Goal: Task Accomplishment & Management: Use online tool/utility

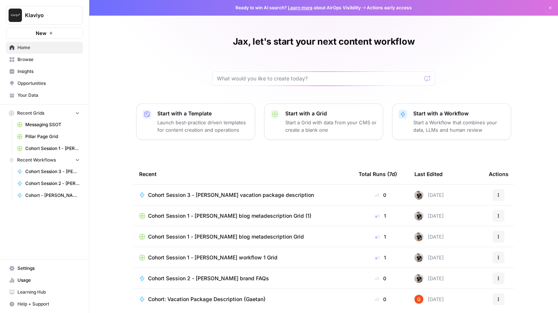
click at [33, 60] on span "Browse" at bounding box center [48, 59] width 62 height 7
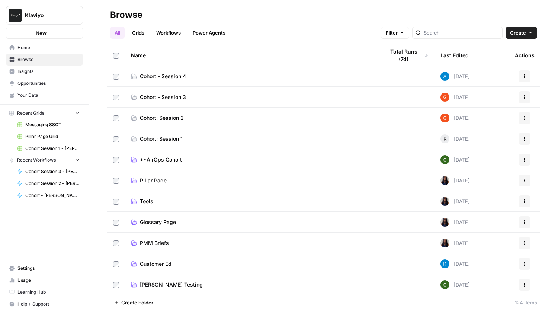
click at [182, 77] on span "Cohort - Session 4" at bounding box center [163, 76] width 46 height 7
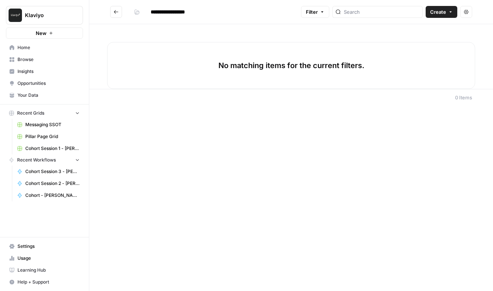
click at [115, 10] on icon "Go back" at bounding box center [116, 11] width 4 height 3
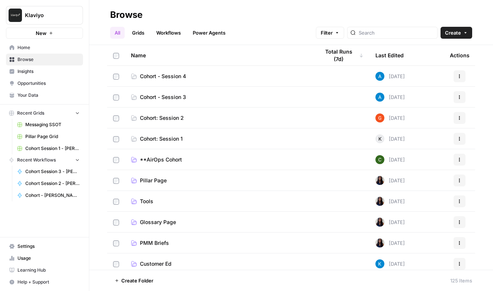
click at [163, 98] on span "Cohort - Session 3" at bounding box center [163, 96] width 46 height 7
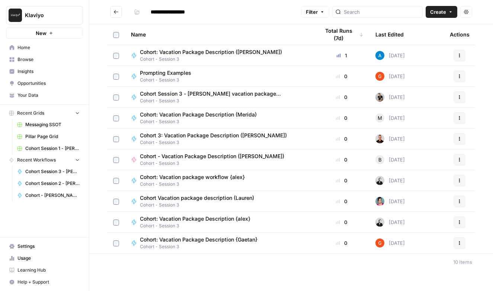
click at [171, 95] on span "Cohort Session 3 - [PERSON_NAME] vacation package description" at bounding box center [221, 93] width 162 height 7
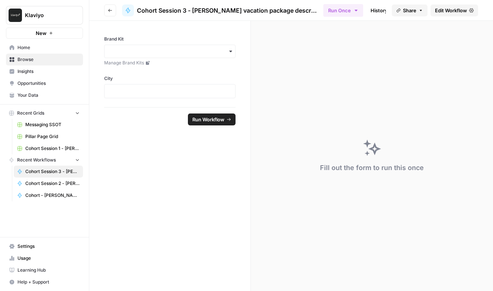
click at [435, 7] on span "Edit Workflow" at bounding box center [451, 10] width 32 height 7
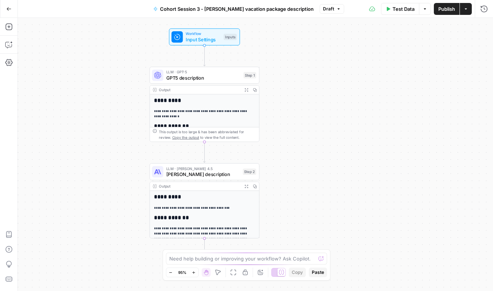
drag, startPoint x: 379, startPoint y: 90, endPoint x: 331, endPoint y: 89, distance: 47.2
click at [331, 89] on div "**********" at bounding box center [255, 154] width 475 height 273
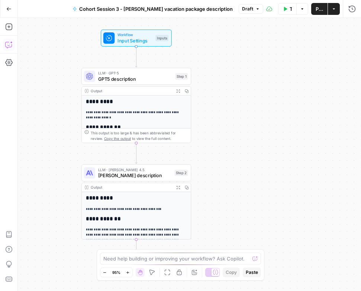
drag, startPoint x: 109, startPoint y: 115, endPoint x: 50, endPoint y: 119, distance: 58.6
click at [50, 119] on div "**********" at bounding box center [189, 154] width 343 height 273
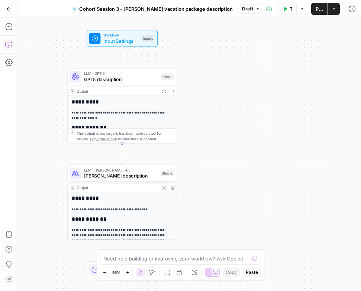
drag, startPoint x: 271, startPoint y: 155, endPoint x: 258, endPoint y: 155, distance: 13.4
click at [258, 155] on div "**********" at bounding box center [189, 154] width 343 height 273
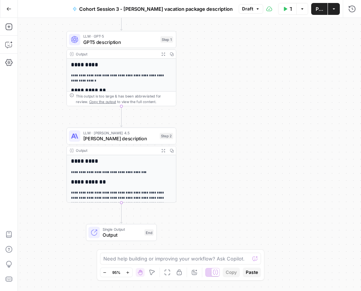
drag, startPoint x: 218, startPoint y: 206, endPoint x: 218, endPoint y: 169, distance: 37.2
click at [218, 169] on div "**********" at bounding box center [189, 154] width 343 height 273
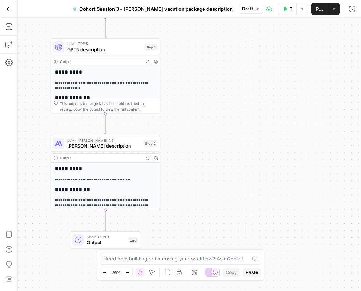
drag, startPoint x: 223, startPoint y: 116, endPoint x: 207, endPoint y: 123, distance: 17.6
click at [207, 123] on div "**********" at bounding box center [189, 154] width 343 height 273
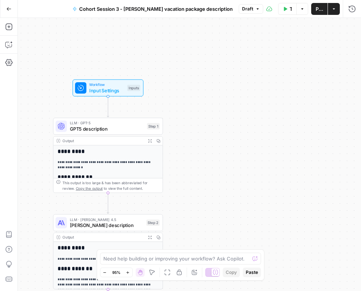
drag, startPoint x: 220, startPoint y: 98, endPoint x: 222, endPoint y: 177, distance: 79.2
click at [222, 177] on div "**********" at bounding box center [189, 154] width 343 height 273
click at [100, 87] on span "Input Settings" at bounding box center [106, 90] width 35 height 7
click at [287, 9] on button "Test Data" at bounding box center [287, 9] width 19 height 12
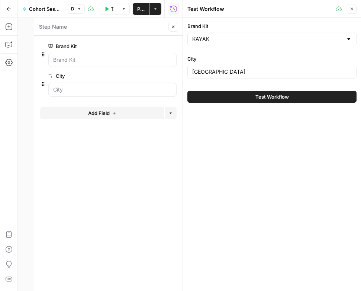
click at [355, 11] on button "Close" at bounding box center [352, 9] width 10 height 10
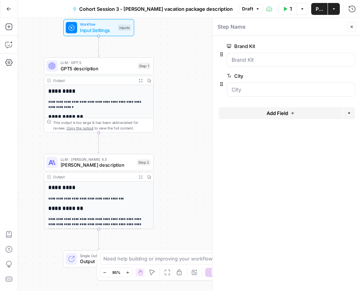
drag, startPoint x: 204, startPoint y: 96, endPoint x: 195, endPoint y: 36, distance: 61.3
click at [195, 36] on div "**********" at bounding box center [189, 154] width 343 height 273
click at [286, 9] on icon "button" at bounding box center [285, 9] width 3 height 4
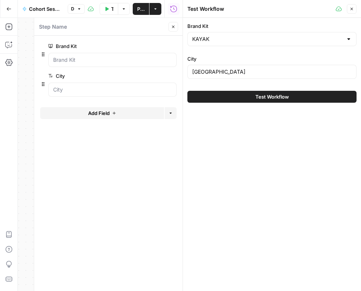
click at [283, 97] on span "Test Workflow" at bounding box center [271, 96] width 33 height 7
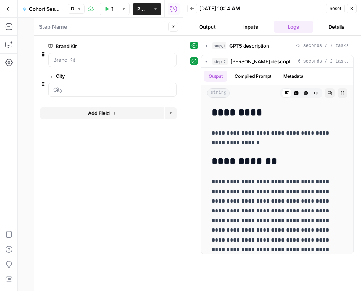
click at [192, 10] on icon "button" at bounding box center [192, 8] width 4 height 4
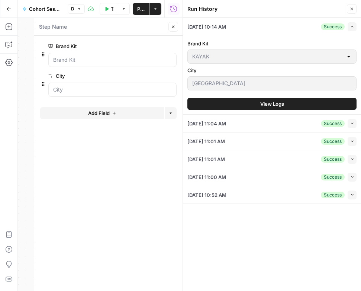
click at [353, 7] on icon "button" at bounding box center [352, 9] width 4 height 4
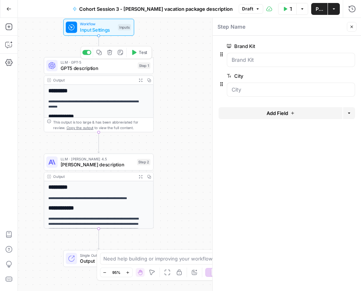
click at [92, 65] on span "GPT5 description" at bounding box center [98, 67] width 74 height 7
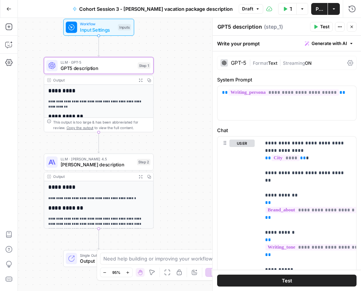
click at [324, 25] on span "Test" at bounding box center [324, 26] width 9 height 7
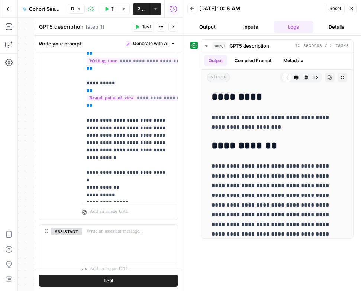
scroll to position [221, 0]
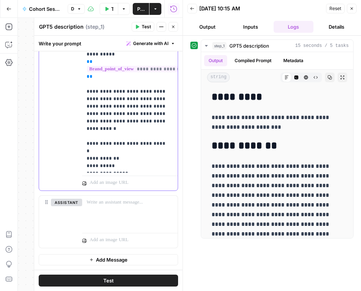
click at [164, 101] on p "**********" at bounding box center [127, 46] width 81 height 245
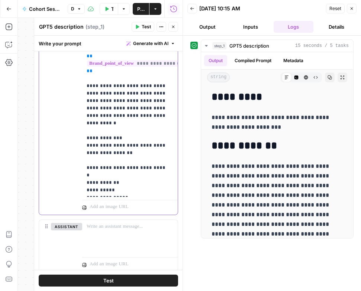
click at [92, 132] on p "**********" at bounding box center [127, 56] width 81 height 275
click at [125, 129] on p "**********" at bounding box center [127, 56] width 81 height 275
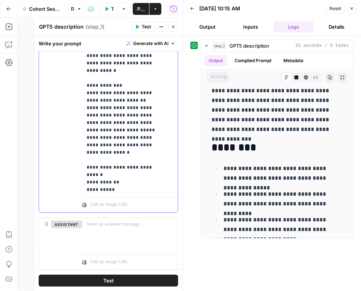
scroll to position [250, 0]
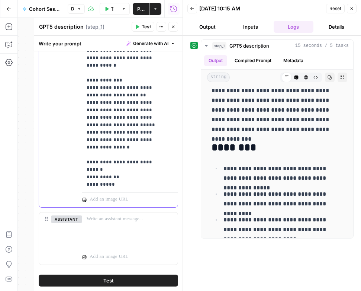
click at [106, 123] on p "**********" at bounding box center [124, 16] width 75 height 327
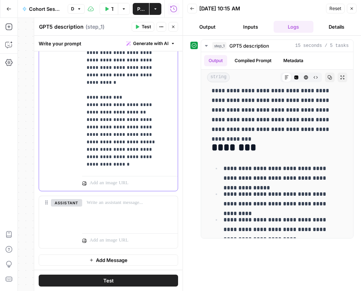
scroll to position [0, 0]
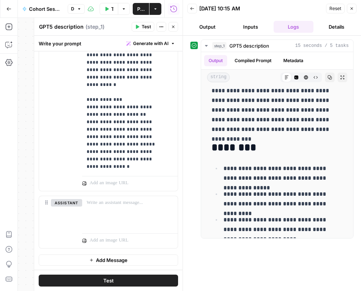
click at [139, 29] on icon "button" at bounding box center [137, 27] width 4 height 4
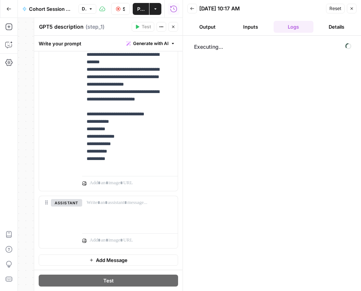
scroll to position [28, 0]
click at [104, 206] on p at bounding box center [130, 202] width 87 height 7
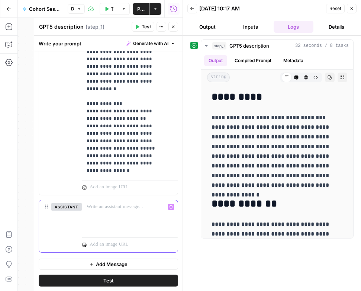
scroll to position [267, 0]
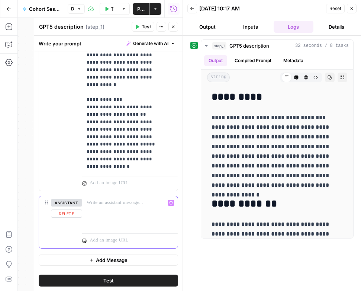
click at [102, 206] on p at bounding box center [130, 202] width 87 height 7
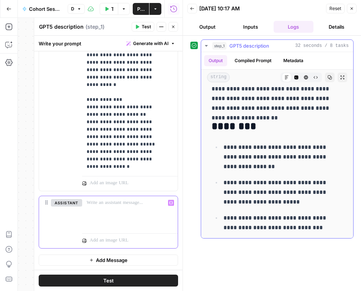
scroll to position [187, 0]
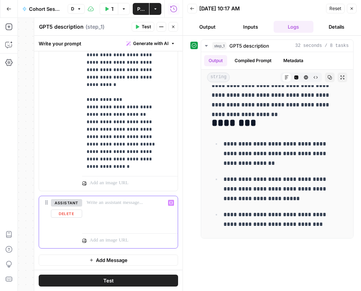
click at [104, 206] on div at bounding box center [130, 213] width 96 height 34
click at [97, 211] on div at bounding box center [130, 213] width 96 height 34
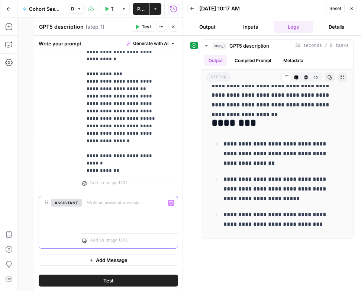
scroll to position [36, 0]
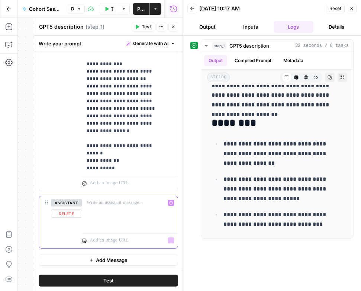
click at [102, 210] on div at bounding box center [130, 213] width 96 height 34
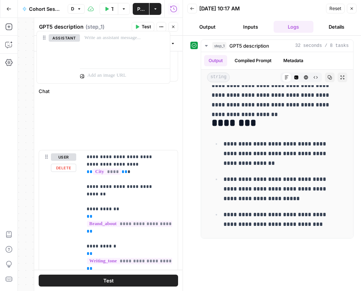
scroll to position [36, 0]
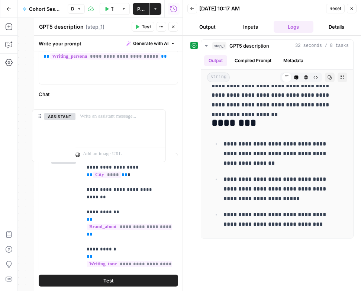
drag, startPoint x: 46, startPoint y: 203, endPoint x: 39, endPoint y: 113, distance: 89.5
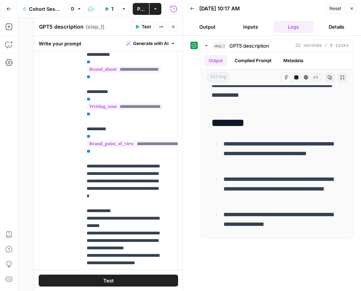
scroll to position [267, 0]
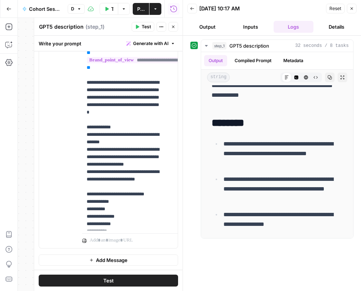
click at [82, 255] on button "Add Message" at bounding box center [108, 259] width 139 height 11
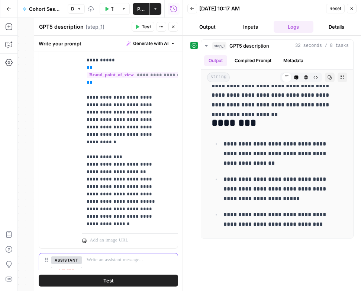
click at [70, 260] on button "assistant" at bounding box center [66, 259] width 31 height 7
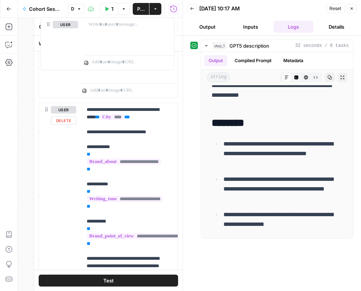
scroll to position [0, 0]
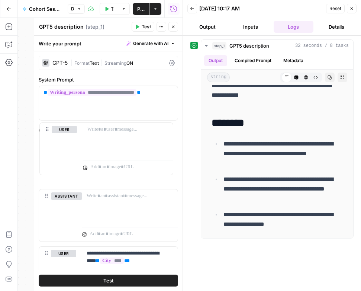
drag, startPoint x: 45, startPoint y: 258, endPoint x: 45, endPoint y: 126, distance: 132.8
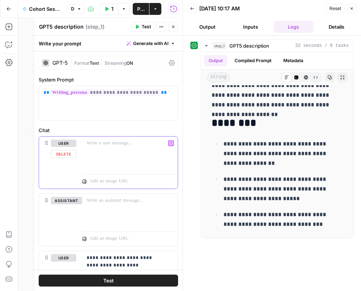
click at [95, 145] on p at bounding box center [130, 142] width 87 height 7
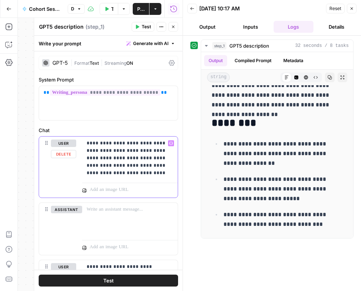
click at [125, 174] on p "**********" at bounding box center [127, 157] width 81 height 37
click at [146, 175] on p "**********" at bounding box center [127, 157] width 81 height 37
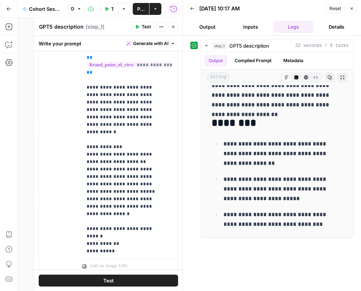
scroll to position [332, 0]
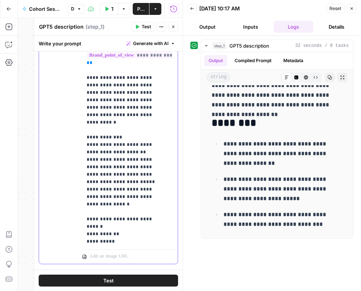
drag, startPoint x: 83, startPoint y: 121, endPoint x: 161, endPoint y: 179, distance: 97.5
click at [161, 179] on div "**********" at bounding box center [127, 94] width 90 height 303
copy p "**********"
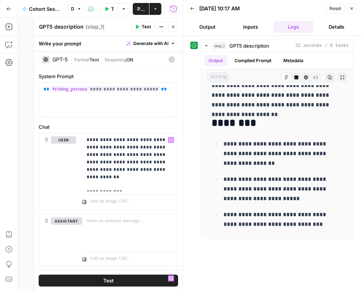
scroll to position [0, 0]
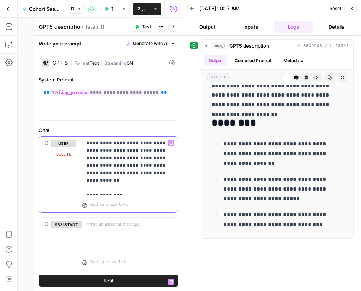
click at [125, 189] on p "**********" at bounding box center [127, 165] width 81 height 52
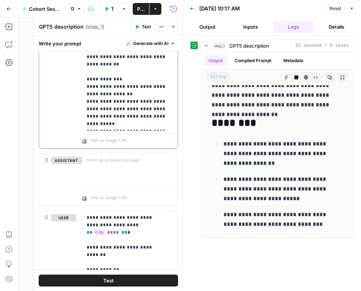
scroll to position [157, 0]
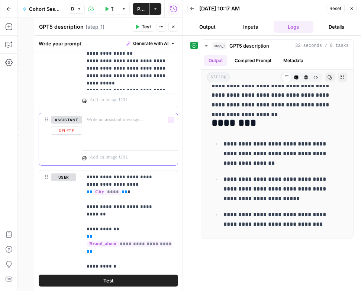
click at [90, 123] on div at bounding box center [130, 130] width 96 height 34
click at [117, 142] on div at bounding box center [130, 130] width 96 height 34
click at [96, 124] on div at bounding box center [130, 130] width 96 height 34
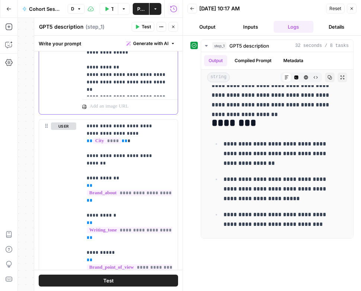
scroll to position [308, 0]
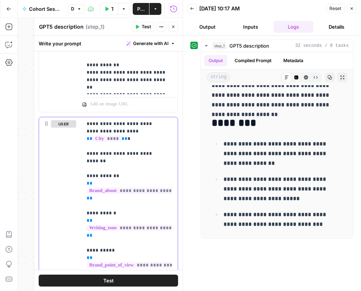
click at [87, 121] on p "**********" at bounding box center [124, 283] width 75 height 327
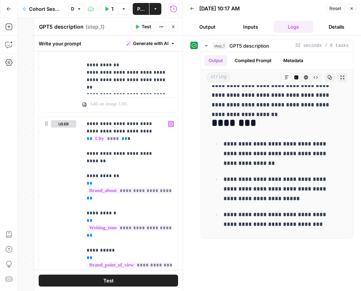
click at [351, 7] on icon "button" at bounding box center [352, 8] width 4 height 4
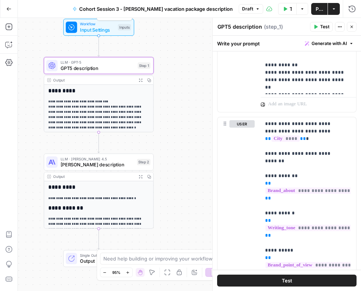
click at [80, 26] on div "Workflow Input Settings Inputs Test Step" at bounding box center [98, 27] width 65 height 12
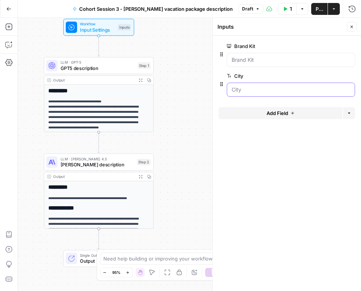
click at [247, 87] on input "City" at bounding box center [291, 89] width 119 height 7
click at [324, 74] on span "edit field" at bounding box center [327, 76] width 16 height 6
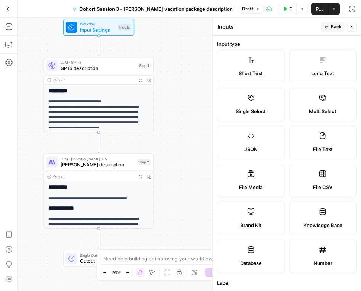
click at [354, 24] on button "Close" at bounding box center [352, 27] width 10 height 10
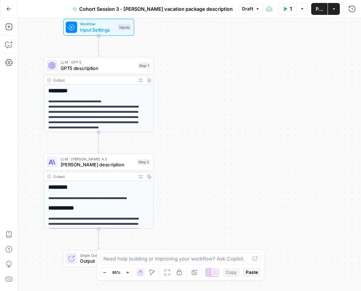
click at [92, 26] on span "Input Settings" at bounding box center [97, 29] width 35 height 7
click at [284, 7] on icon "button" at bounding box center [285, 9] width 3 height 4
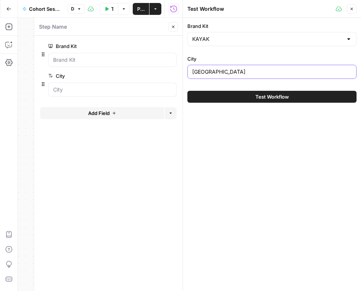
drag, startPoint x: 222, startPoint y: 71, endPoint x: 189, endPoint y: 67, distance: 33.4
click at [189, 67] on div "[GEOGRAPHIC_DATA]" at bounding box center [271, 72] width 169 height 14
type input "[GEOGRAPHIC_DATA]"
click at [271, 95] on span "Test Workflow" at bounding box center [271, 96] width 33 height 7
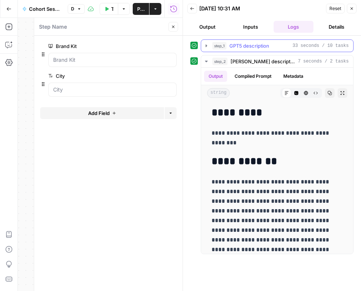
click at [207, 45] on icon "button" at bounding box center [206, 45] width 1 height 3
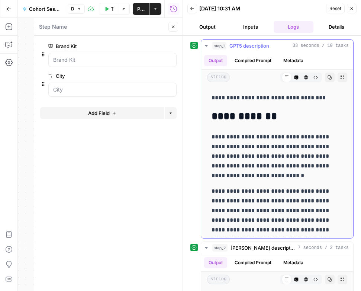
scroll to position [42, 0]
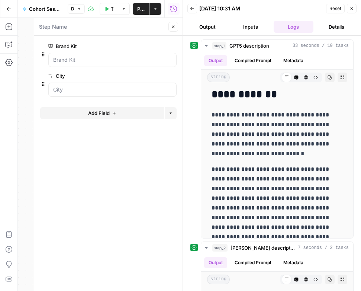
click at [193, 10] on icon "button" at bounding box center [192, 8] width 4 height 4
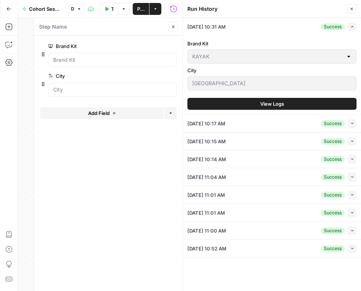
click at [351, 10] on icon "button" at bounding box center [352, 9] width 3 height 3
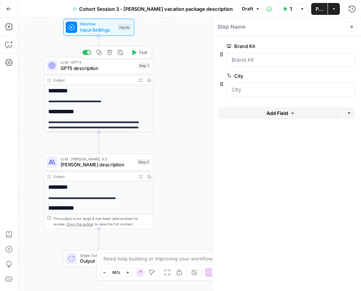
click at [71, 68] on span "GPT5 description" at bounding box center [98, 67] width 74 height 7
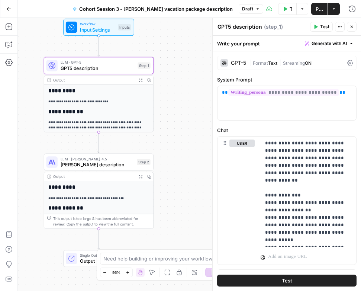
click at [318, 25] on button "Test" at bounding box center [321, 27] width 23 height 10
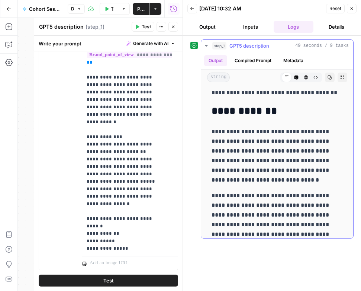
scroll to position [135, 0]
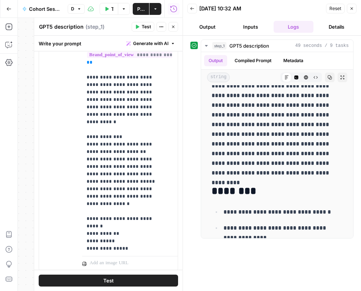
click at [353, 9] on icon "button" at bounding box center [352, 8] width 4 height 4
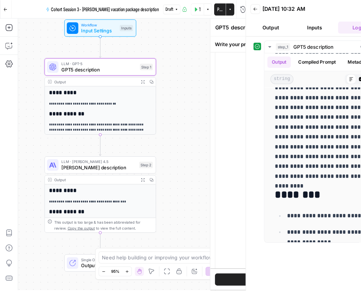
scroll to position [36, 0]
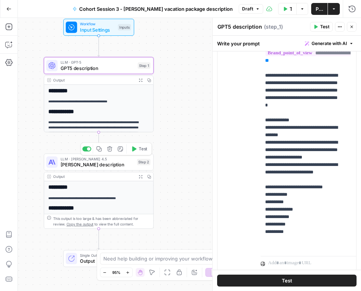
click at [77, 164] on span "[PERSON_NAME] description" at bounding box center [98, 164] width 74 height 7
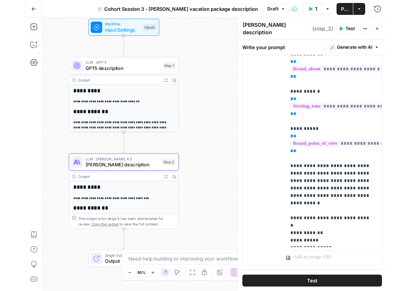
scroll to position [0, 0]
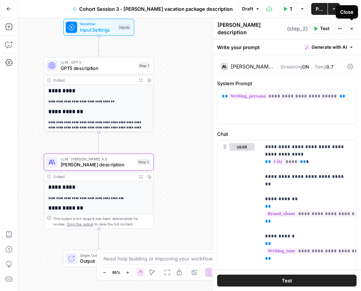
click at [351, 26] on icon "button" at bounding box center [352, 28] width 4 height 4
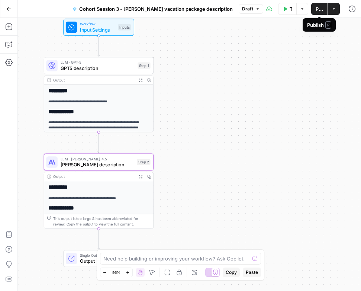
click at [319, 9] on span "Publish" at bounding box center [319, 8] width 7 height 7
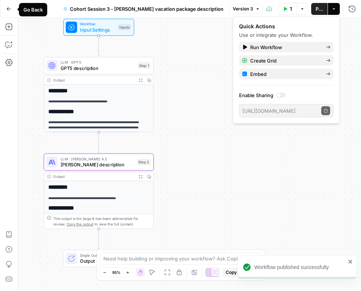
click at [6, 9] on icon "button" at bounding box center [8, 8] width 5 height 5
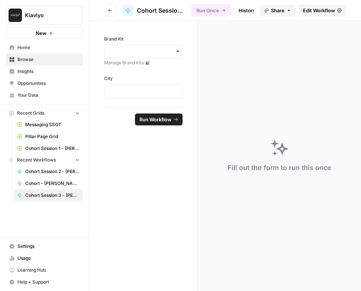
click at [36, 59] on span "Browse" at bounding box center [48, 59] width 62 height 7
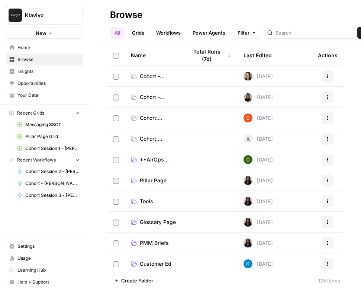
click at [144, 75] on span "Cohort - Session 4" at bounding box center [158, 76] width 36 height 7
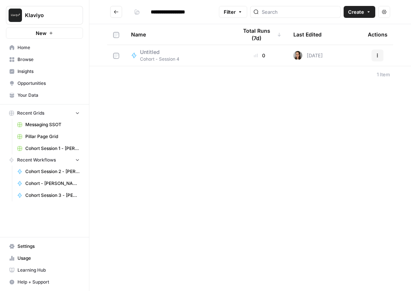
click at [44, 32] on span "New" at bounding box center [41, 32] width 11 height 7
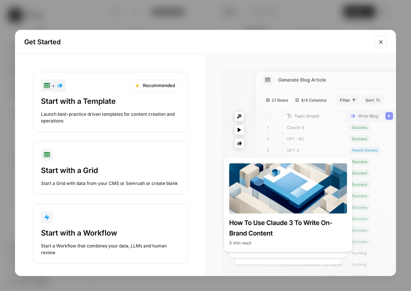
click at [381, 43] on icon "Close modal" at bounding box center [380, 41] width 3 height 3
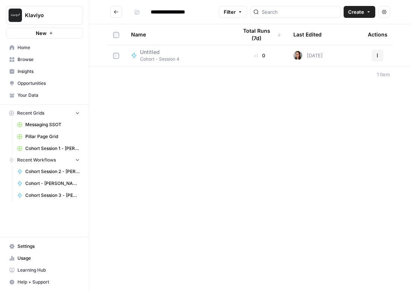
click at [360, 10] on span "Create" at bounding box center [356, 11] width 16 height 7
click at [342, 39] on span "Workflow" at bounding box center [345, 39] width 42 height 7
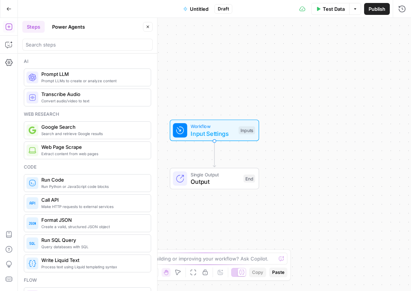
click at [197, 7] on span "Untitled" at bounding box center [199, 8] width 19 height 7
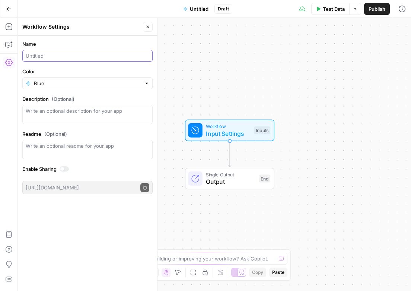
click at [70, 52] on input "Name" at bounding box center [87, 55] width 123 height 7
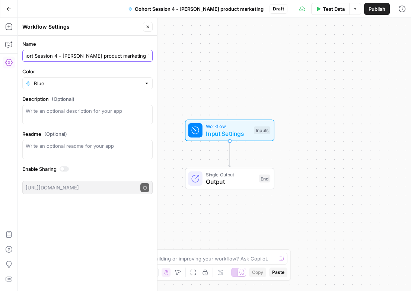
scroll to position [0, 13]
type input "Cohort Session 4 - [PERSON_NAME] product marketing insights"
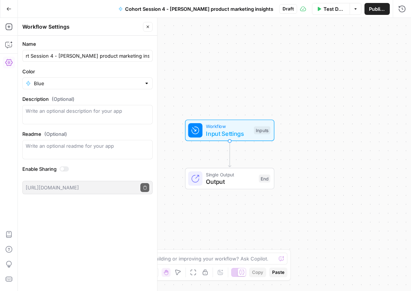
click at [147, 28] on icon "button" at bounding box center [148, 27] width 3 height 3
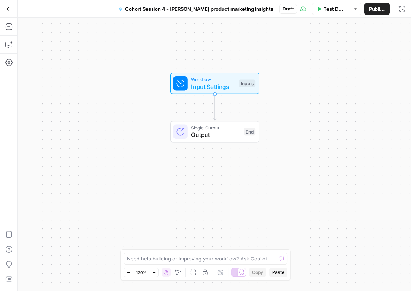
drag, startPoint x: 230, startPoint y: 83, endPoint x: 215, endPoint y: 36, distance: 49.2
click at [215, 36] on div "Workflow Input Settings Inputs Single Output Output End" at bounding box center [214, 154] width 393 height 273
click at [226, 83] on span "Input Settings" at bounding box center [213, 86] width 44 height 9
click at [318, 54] on button "Add Field" at bounding box center [330, 51] width 124 height 12
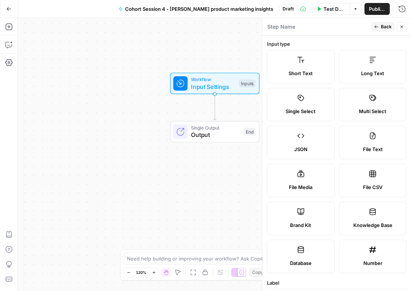
click at [306, 65] on label "Short Text" at bounding box center [301, 66] width 68 height 33
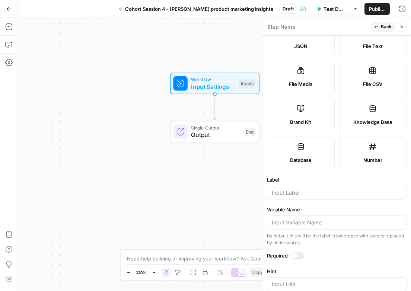
scroll to position [117, 0]
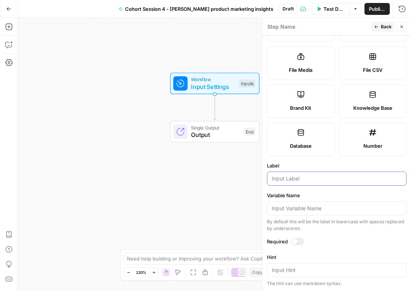
click at [296, 177] on input "Label" at bounding box center [336, 178] width 130 height 7
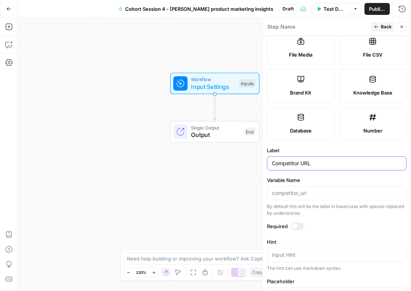
scroll to position [196, 0]
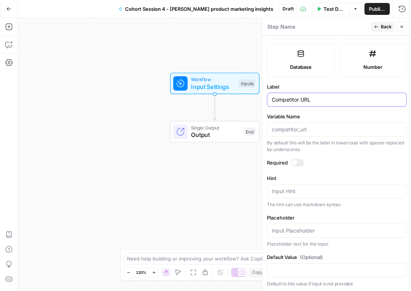
type input "Competitor URL"
click at [300, 163] on div at bounding box center [296, 162] width 13 height 7
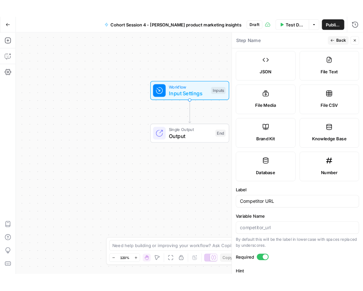
scroll to position [0, 0]
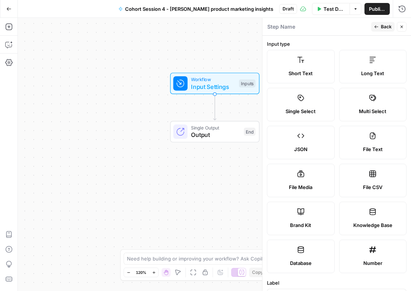
click at [379, 25] on button "Back" at bounding box center [382, 27] width 23 height 10
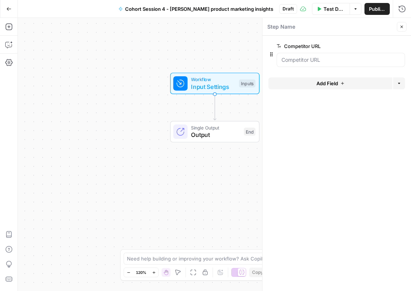
click at [402, 28] on icon "button" at bounding box center [401, 27] width 4 height 4
click at [12, 27] on icon "button" at bounding box center [8, 26] width 7 height 7
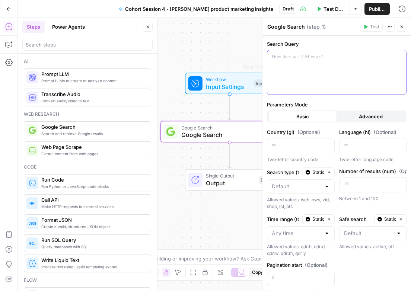
click at [297, 77] on div at bounding box center [336, 72] width 139 height 44
click at [287, 62] on div at bounding box center [336, 72] width 139 height 44
click at [285, 76] on div at bounding box center [336, 72] width 139 height 44
click at [293, 62] on div at bounding box center [336, 72] width 139 height 44
click at [302, 71] on div at bounding box center [336, 72] width 139 height 44
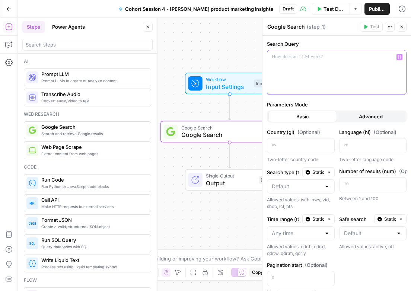
click at [302, 71] on div at bounding box center [336, 72] width 139 height 44
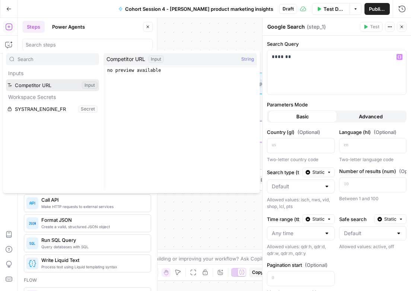
click at [46, 84] on button "Select variable Competitor URL" at bounding box center [52, 85] width 93 height 12
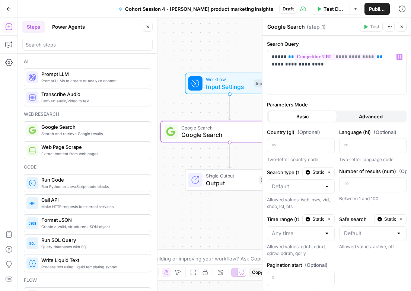
click at [402, 26] on icon "button" at bounding box center [401, 27] width 4 height 4
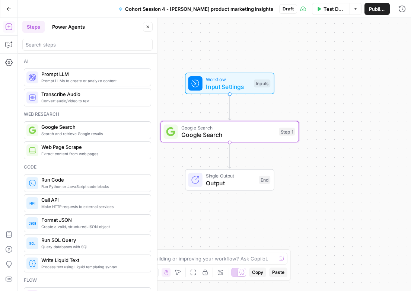
click at [148, 23] on button "Close" at bounding box center [148, 27] width 10 height 10
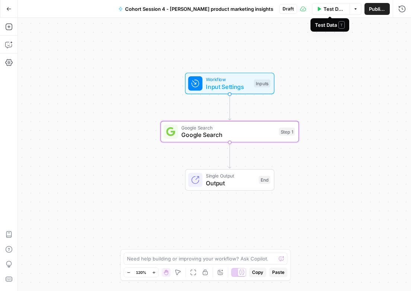
click at [333, 7] on span "Test Data" at bounding box center [334, 8] width 22 height 7
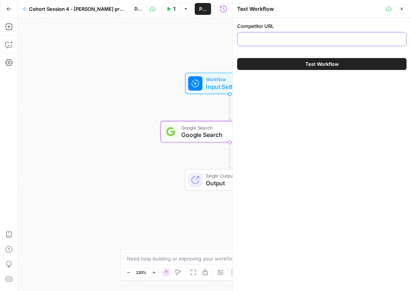
click at [267, 38] on input "Competitor URL" at bounding box center [322, 38] width 160 height 7
click at [289, 44] on div at bounding box center [321, 39] width 169 height 14
click at [281, 42] on input "Competitor URL" at bounding box center [322, 38] width 160 height 7
paste input "[URL][DOMAIN_NAME]"
type input "[URL][DOMAIN_NAME]"
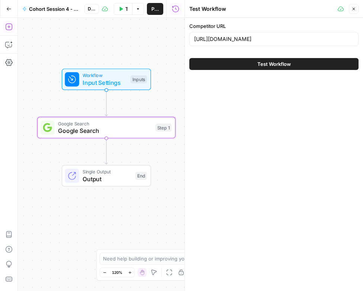
drag, startPoint x: 162, startPoint y: 93, endPoint x: 39, endPoint y: 89, distance: 123.1
click at [39, 89] on div "Workflow Input Settings Inputs" at bounding box center [106, 79] width 138 height 22
click at [355, 9] on span "Close" at bounding box center [355, 9] width 0 height 0
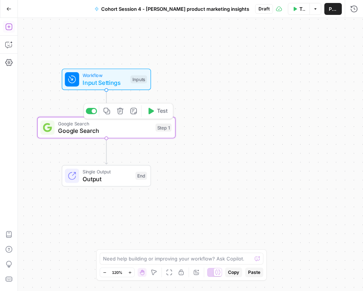
click at [105, 127] on span "Google Search" at bounding box center [105, 130] width 94 height 9
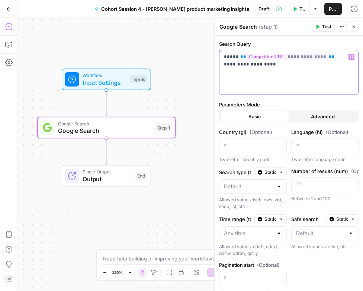
click at [259, 66] on p "**********" at bounding box center [286, 60] width 124 height 15
click at [321, 29] on button "Test" at bounding box center [323, 27] width 23 height 10
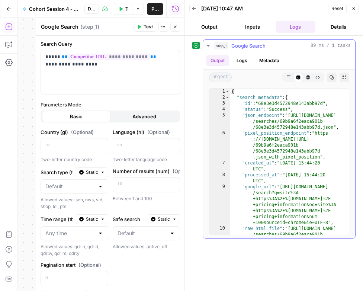
click at [274, 122] on div "{ "search_metadata" : { "id" : "68e3e3d4572948e143abb97d" , "status" : "Success…" at bounding box center [286, 174] width 113 height 170
click at [273, 143] on div "{ "search_metadata" : { "id" : "68e3e3d4572948e143abb97d" , "status" : "Success…" at bounding box center [286, 174] width 113 height 170
type textarea "**********"
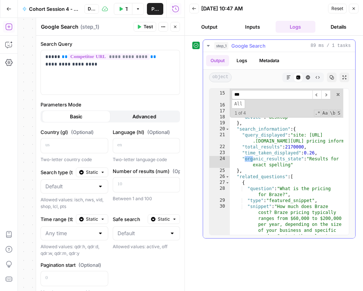
scroll to position [177, 0]
type input "**********"
click at [218, 160] on div "24" at bounding box center [219, 162] width 20 height 12
click at [325, 95] on span "​" at bounding box center [325, 94] width 9 height 9
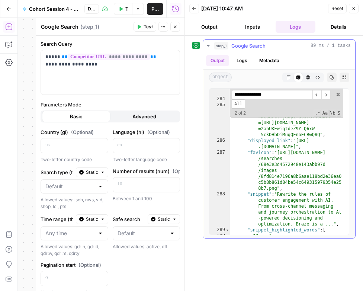
scroll to position [4986, 0]
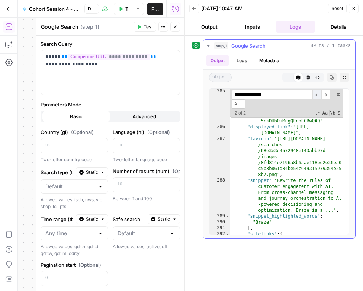
click at [316, 93] on span "​" at bounding box center [316, 94] width 9 height 9
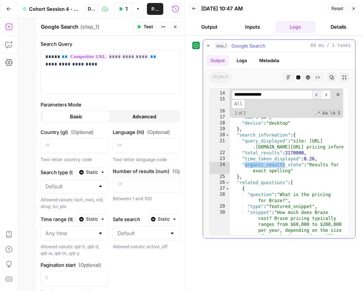
scroll to position [171, 0]
click at [326, 95] on span "​" at bounding box center [325, 94] width 9 height 9
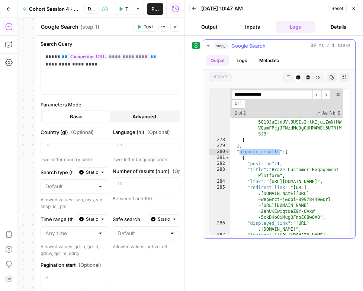
scroll to position [4913, 0]
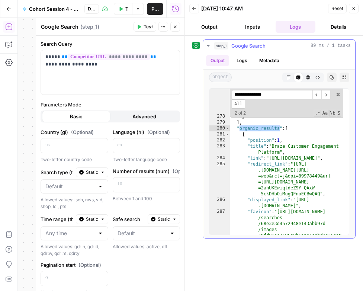
type textarea "**********"
click at [306, 159] on div ""serpapi_link" : "[URL] .com/search.json?device =desktop&engine =google_related…" at bounding box center [286, 97] width 113 height 408
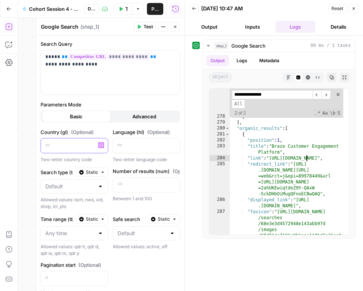
click at [58, 147] on p at bounding box center [68, 144] width 46 height 7
click at [136, 111] on button "Advanced" at bounding box center [144, 116] width 68 height 12
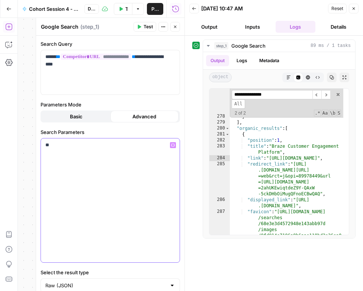
click at [48, 146] on p "**" at bounding box center [107, 144] width 124 height 7
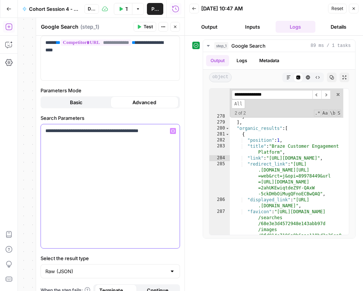
scroll to position [24, 0]
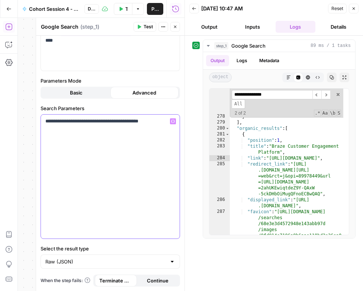
click at [94, 142] on div "**********" at bounding box center [110, 177] width 139 height 124
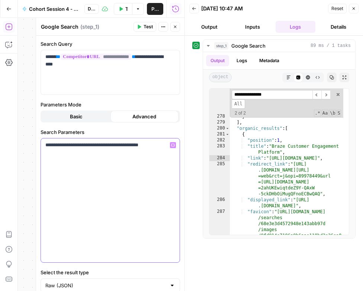
scroll to position [0, 0]
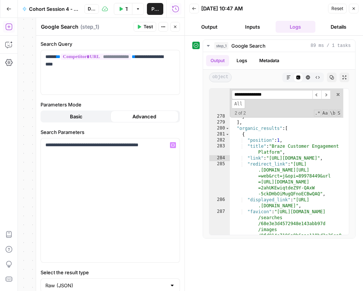
click at [85, 118] on button "Basic" at bounding box center [76, 116] width 68 height 12
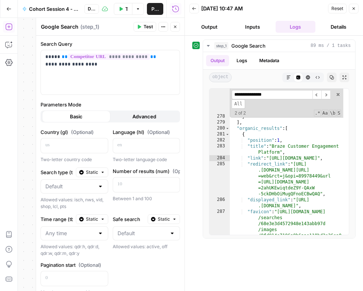
click at [138, 115] on span "Advanced" at bounding box center [144, 116] width 24 height 7
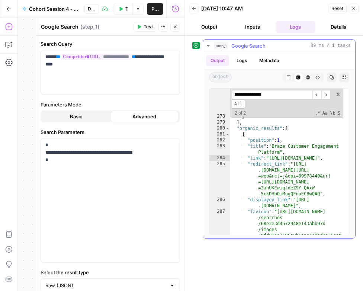
click at [216, 63] on button "Output" at bounding box center [217, 60] width 23 height 11
click at [317, 96] on span "​" at bounding box center [316, 94] width 9 height 9
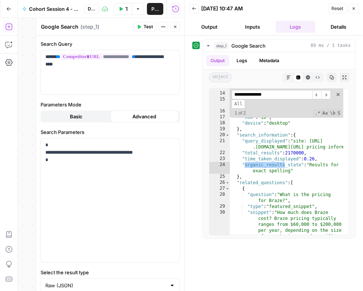
click at [142, 27] on button "Test" at bounding box center [144, 27] width 23 height 10
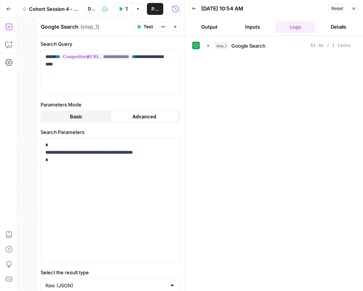
click at [207, 29] on button "Output" at bounding box center [209, 27] width 40 height 12
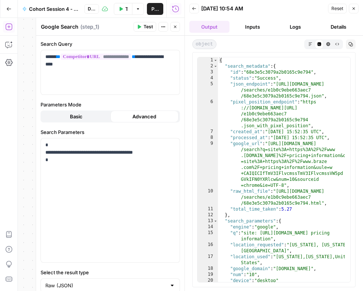
type textarea "**********"
click at [266, 105] on div "{ "search_metadata" : { "id" : "68e3e5c3079a2b0165c9e794" , "status" : "Success…" at bounding box center [281, 175] width 127 height 236
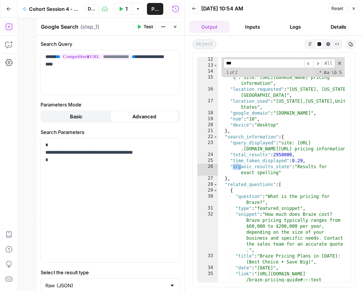
scroll to position [155, 0]
type input "**********"
click at [319, 62] on span "​" at bounding box center [317, 63] width 9 height 9
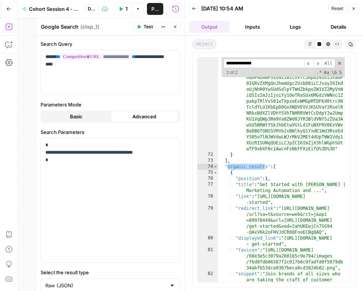
type textarea "**********"
click at [270, 179] on div ""serpapi_link" : "[URL][DOMAIN_NAME] /search.json?device=desktop&engine =google…" at bounding box center [281, 189] width 127 height 433
click at [174, 28] on icon "button" at bounding box center [175, 27] width 3 height 3
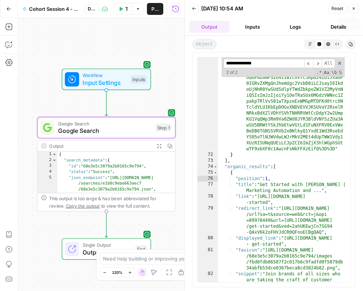
click at [352, 9] on icon "button" at bounding box center [353, 8] width 4 height 4
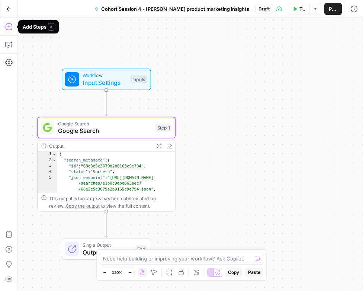
click at [7, 26] on icon "button" at bounding box center [8, 26] width 7 height 7
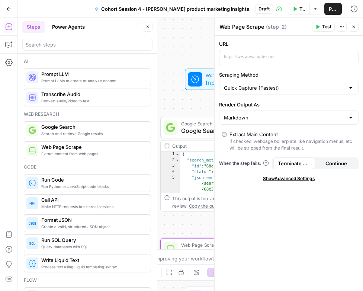
click at [149, 25] on icon "button" at bounding box center [147, 27] width 4 height 4
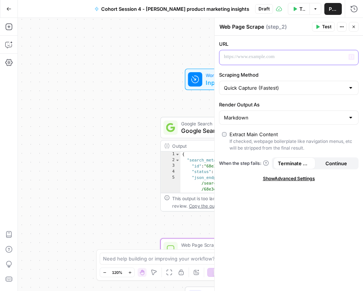
click at [246, 61] on div at bounding box center [282, 57] width 127 height 15
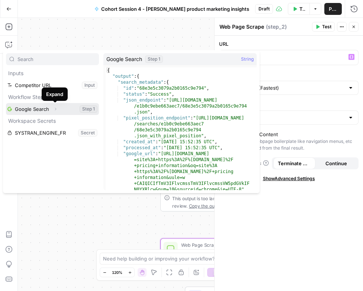
click at [55, 109] on icon "button" at bounding box center [55, 109] width 1 height 3
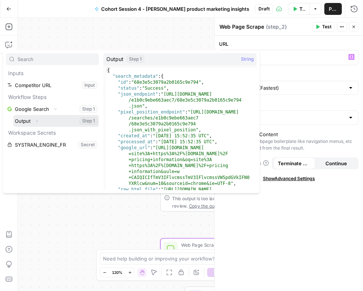
click at [37, 120] on icon "button" at bounding box center [37, 121] width 4 height 4
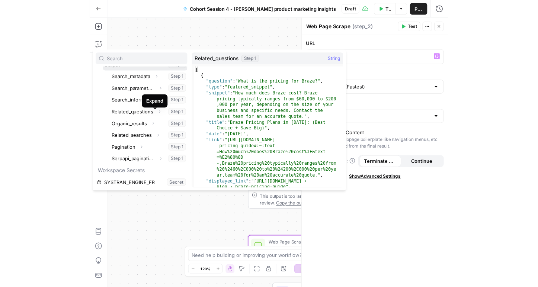
scroll to position [56, 0]
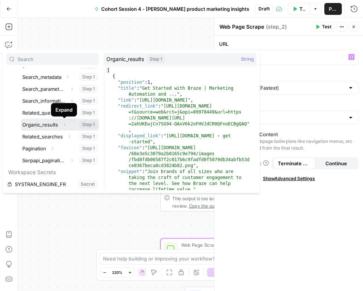
click at [64, 124] on icon "button" at bounding box center [64, 124] width 1 height 3
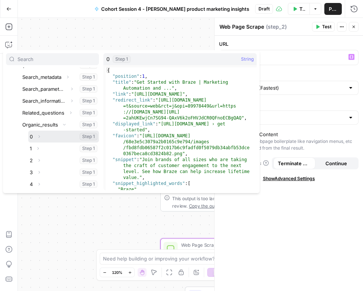
click at [39, 138] on icon "button" at bounding box center [39, 136] width 4 height 4
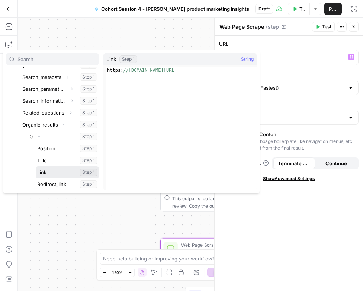
click at [55, 171] on button "Select variable Link" at bounding box center [67, 172] width 63 height 12
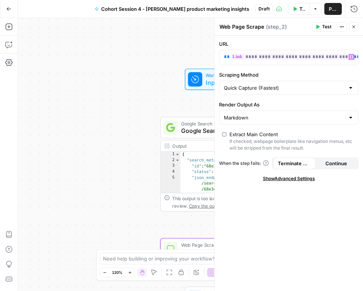
click at [324, 26] on span "Test" at bounding box center [326, 26] width 9 height 7
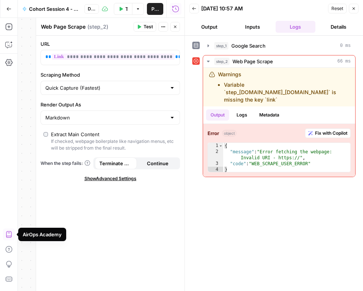
click at [8, 235] on icon "button" at bounding box center [8, 234] width 7 height 7
click at [355, 9] on span "Close" at bounding box center [355, 9] width 0 height 0
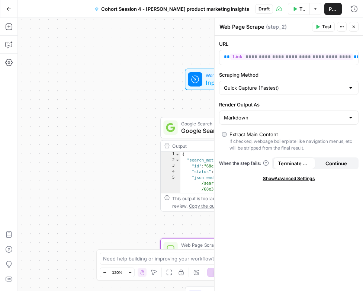
click at [12, 9] on button "Go Back" at bounding box center [8, 8] width 13 height 13
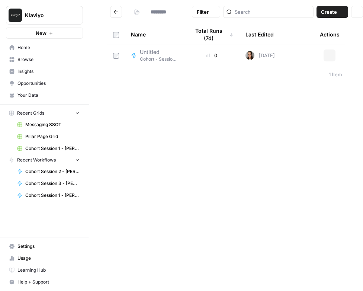
type input "**********"
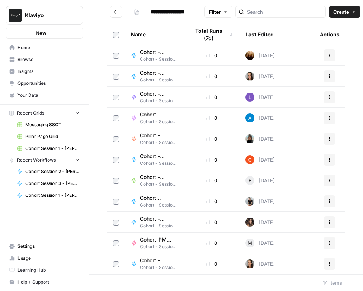
click at [32, 270] on span "Learning Hub" at bounding box center [48, 270] width 62 height 7
